Goal: Task Accomplishment & Management: Complete application form

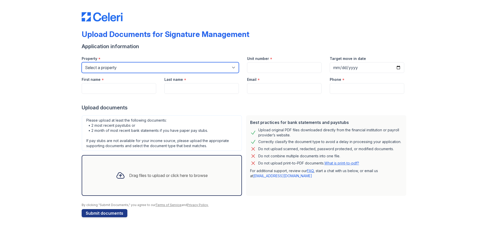
click at [117, 73] on select "Select a property [GEOGRAPHIC_DATA] Elevate Townhomes Habitat At DTLV Namaste A…" at bounding box center [160, 67] width 157 height 11
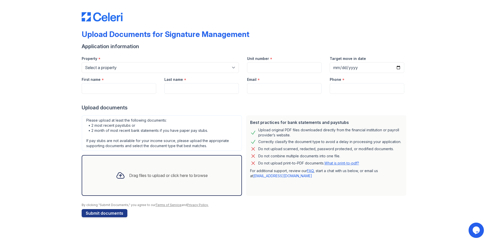
click at [194, 39] on div "Upload Documents for Signature Management" at bounding box center [166, 34] width 168 height 9
click at [120, 65] on select "Select a property [GEOGRAPHIC_DATA] Elevate Townhomes Habitat At DTLV Namaste A…" at bounding box center [160, 67] width 157 height 11
select select "4660"
click at [82, 62] on select "Select a property [GEOGRAPHIC_DATA] Elevate Townhomes Habitat At DTLV Namaste A…" at bounding box center [160, 67] width 157 height 11
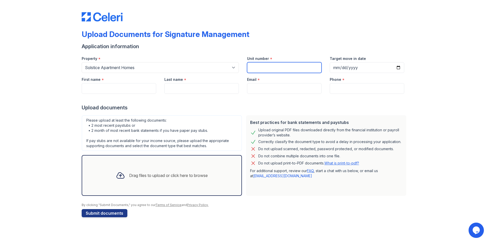
click at [271, 67] on input "Unit number" at bounding box center [284, 67] width 75 height 11
drag, startPoint x: 257, startPoint y: 64, endPoint x: 218, endPoint y: 59, distance: 39.1
click at [218, 59] on div "Property * Select a property [GEOGRAPHIC_DATA] Elevate Townhomes Habitat At DTL…" at bounding box center [243, 62] width 331 height 21
paste input "254"
click at [256, 64] on input "254" at bounding box center [284, 67] width 75 height 11
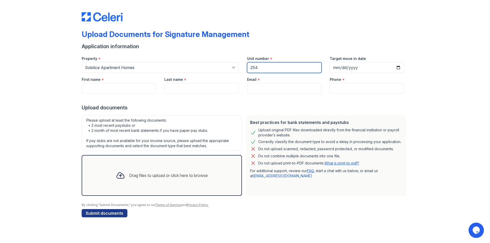
type input "254"
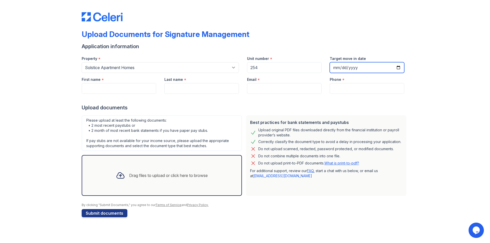
click at [339, 63] on input "Target move in date" at bounding box center [367, 67] width 75 height 11
type input "[DATE]"
drag, startPoint x: 40, startPoint y: 97, endPoint x: 101, endPoint y: 93, distance: 60.9
click at [48, 96] on div "Upload Documents for Signature Management Application information Property * Se…" at bounding box center [245, 114] width 474 height 228
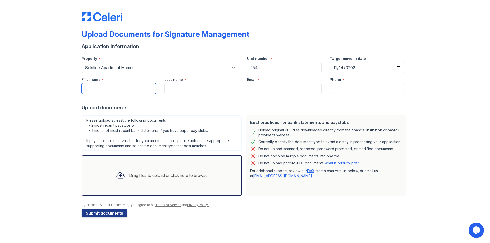
click at [101, 92] on input "First name" at bounding box center [119, 88] width 75 height 11
type input "Duc"
type input "[PERSON_NAME]"
type input "[EMAIL_ADDRESS][DOMAIN_NAME]"
type input "7252069087"
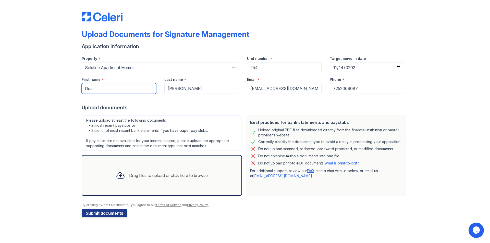
scroll to position [54, 0]
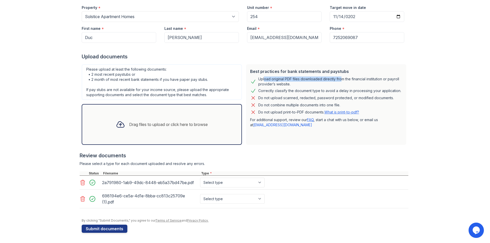
drag, startPoint x: 266, startPoint y: 110, endPoint x: 358, endPoint y: 109, distance: 92.2
click at [358, 87] on div "Upload original PDF files downloaded directly from the financial institution or…" at bounding box center [330, 82] width 144 height 10
drag, startPoint x: 296, startPoint y: 110, endPoint x: 378, endPoint y: 113, distance: 81.5
click at [378, 87] on div "Upload original PDF files downloaded directly from the financial institution or…" at bounding box center [330, 82] width 144 height 10
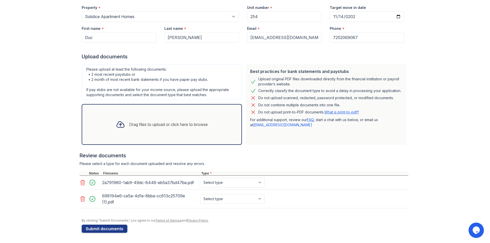
click at [379, 87] on div "Upload original PDF files downloaded directly from the financial institution or…" at bounding box center [330, 82] width 144 height 10
drag, startPoint x: 267, startPoint y: 122, endPoint x: 359, endPoint y: 124, distance: 91.7
click at [359, 94] on div "Correctly classify the document type to avoid a delay in processing your applic…" at bounding box center [329, 91] width 143 height 6
drag, startPoint x: 269, startPoint y: 139, endPoint x: 371, endPoint y: 137, distance: 102.7
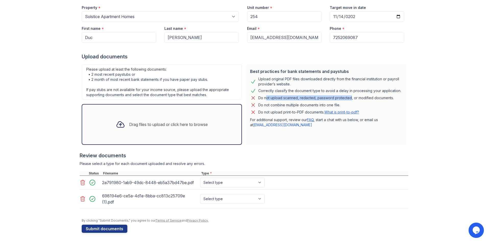
click at [371, 101] on div "Do not upload scanned, redacted, password protected, or modified documents." at bounding box center [326, 98] width 136 height 6
drag, startPoint x: 266, startPoint y: 152, endPoint x: 348, endPoint y: 152, distance: 82.0
click at [340, 108] on div "Do not combine multiple documents into one file." at bounding box center [299, 105] width 82 height 6
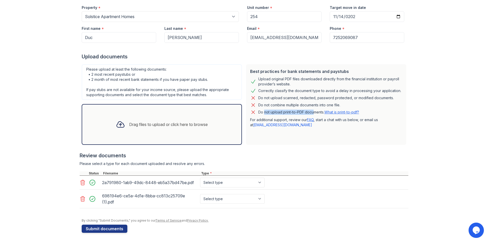
drag, startPoint x: 266, startPoint y: 161, endPoint x: 326, endPoint y: 160, distance: 60.3
click at [326, 115] on p "Do not upload print-to-PDF documents. What is print-to-pdf?" at bounding box center [308, 112] width 101 height 5
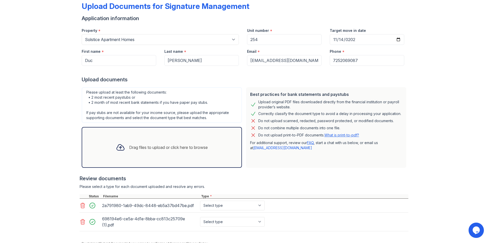
scroll to position [29, 0]
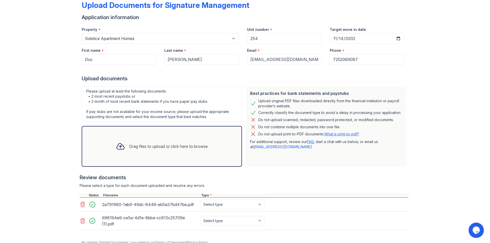
click at [359, 136] on link "What is print-to-pdf?" at bounding box center [342, 134] width 35 height 4
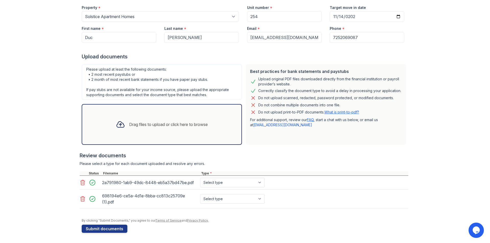
scroll to position [131, 0]
click at [265, 178] on select "Select type Paystub Bank Statement Offer Letter Tax Documents Benefit Award Let…" at bounding box center [232, 183] width 65 height 10
select select "bank_statement"
click at [228, 178] on select "Select type Paystub Bank Statement Offer Letter Tax Documents Benefit Award Let…" at bounding box center [232, 183] width 65 height 10
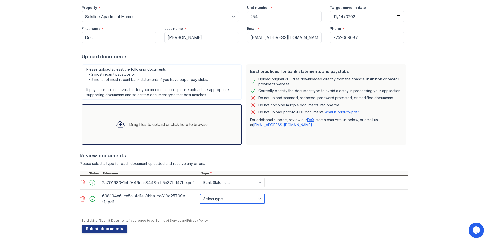
click at [265, 194] on select "Select type Paystub Bank Statement Offer Letter Tax Documents Benefit Award Let…" at bounding box center [232, 199] width 65 height 10
select select "bank_statement"
click at [228, 194] on select "Select type Paystub Bank Statement Offer Letter Tax Documents Benefit Award Let…" at bounding box center [232, 199] width 65 height 10
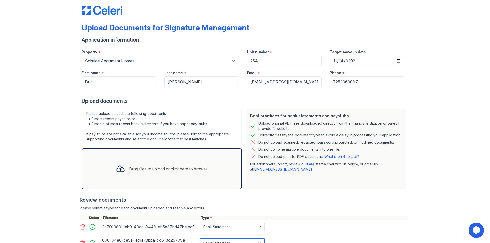
scroll to position [0, 0]
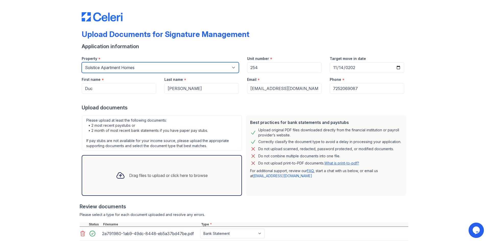
click at [182, 73] on select "Select a property [GEOGRAPHIC_DATA] Elevate Townhomes Habitat At DTLV Namaste A…" at bounding box center [160, 67] width 157 height 11
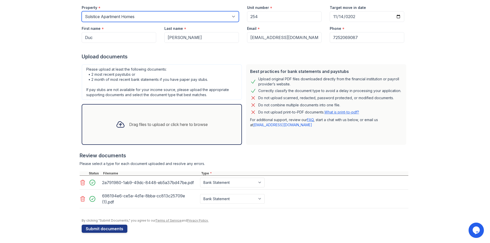
scroll to position [131, 0]
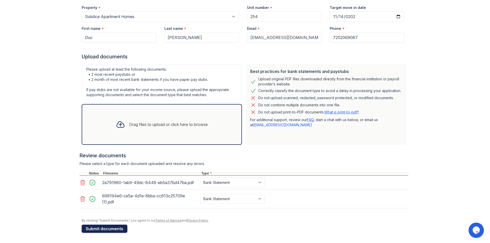
click at [113, 225] on button "Submit documents" at bounding box center [105, 229] width 46 height 8
